Goal: Information Seeking & Learning: Learn about a topic

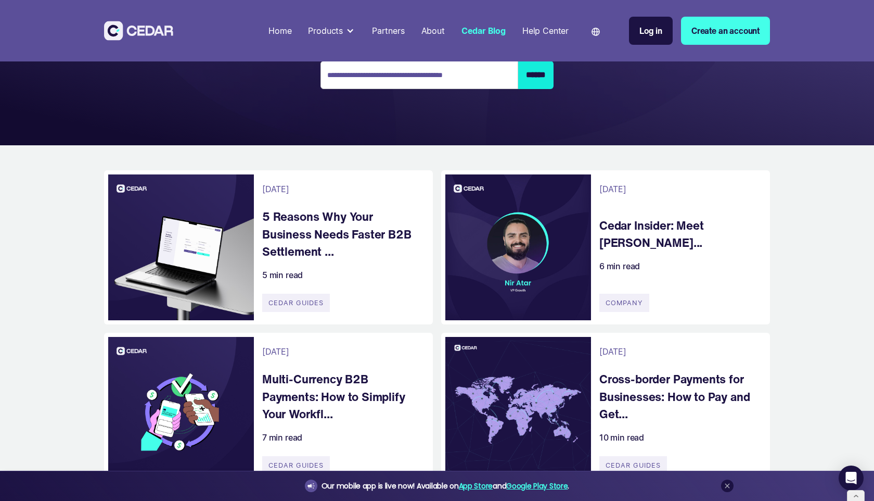
scroll to position [149, 0]
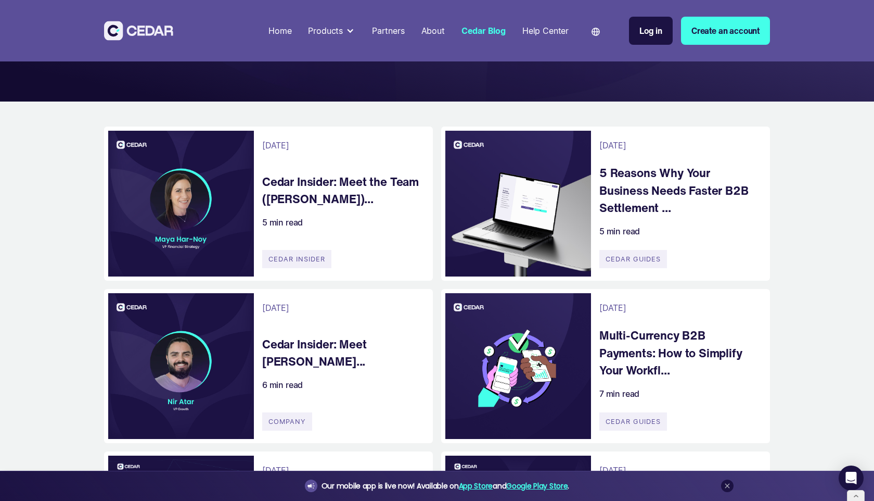
scroll to position [191, 0]
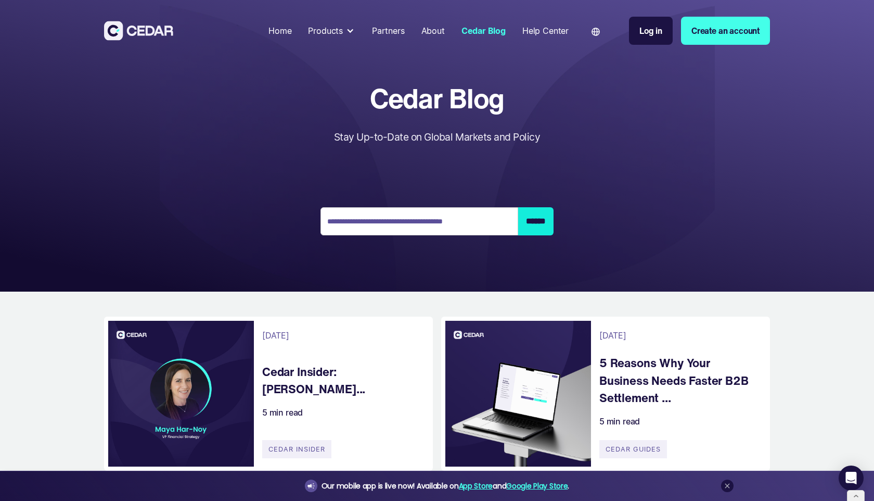
click at [287, 374] on h4 "Cedar Insider: Maya Har Noy..." at bounding box center [342, 380] width 160 height 35
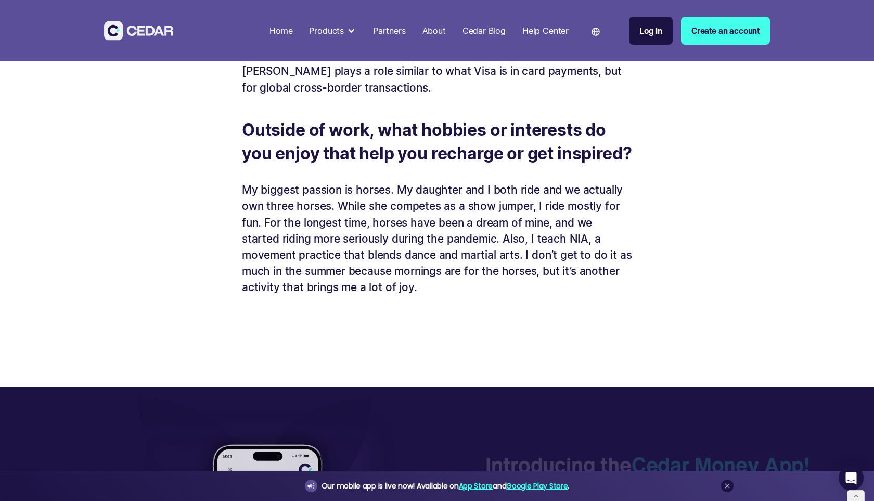
scroll to position [2523, 0]
